Goal: Navigation & Orientation: Find specific page/section

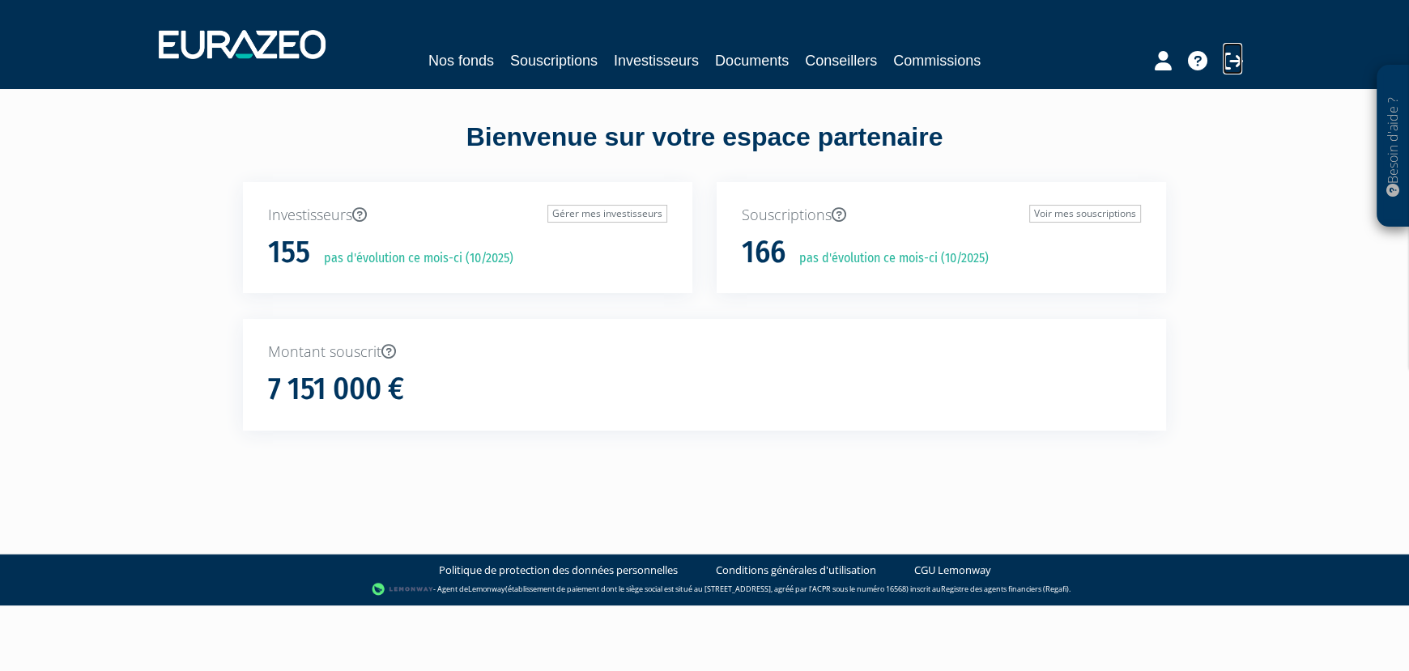
click at [1224, 57] on icon at bounding box center [1232, 60] width 19 height 19
click at [557, 62] on link "Souscriptions" at bounding box center [553, 60] width 87 height 23
